Goal: Learn about a topic: Learn about a topic

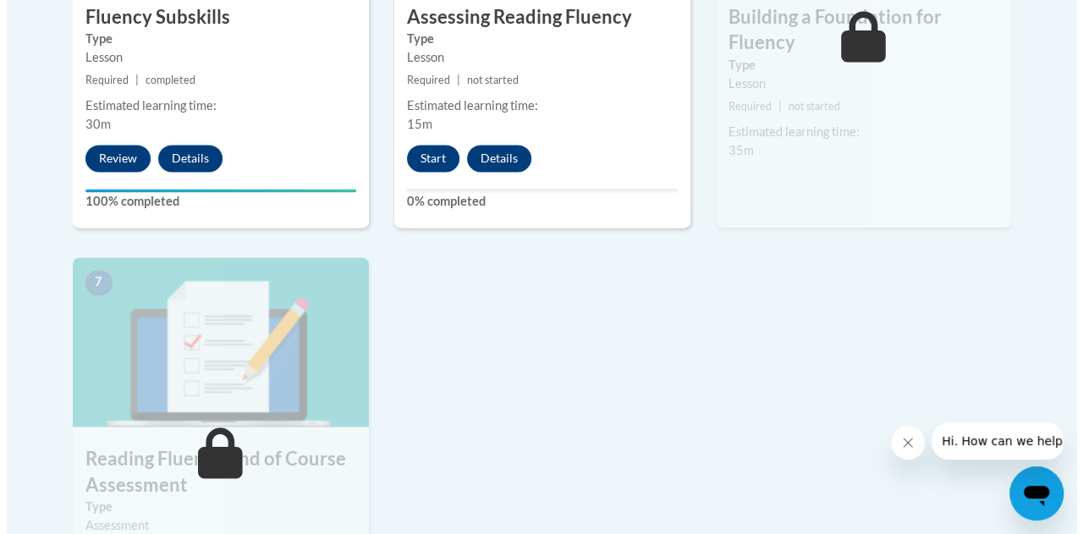
scroll to position [1222, 0]
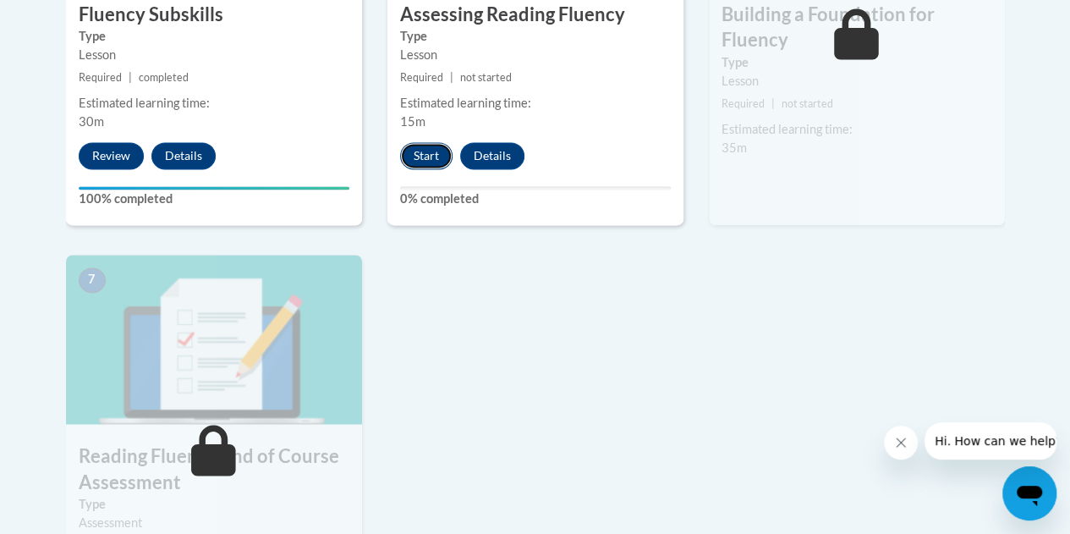
click at [417, 160] on button "Start" at bounding box center [426, 155] width 52 height 27
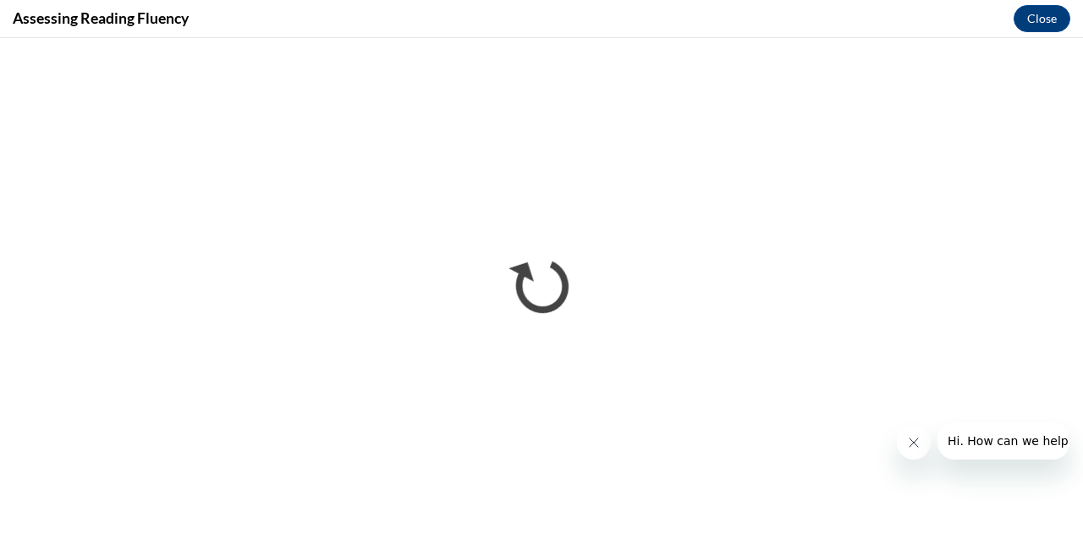
scroll to position [0, 0]
